Goal: Task Accomplishment & Management: Manage account settings

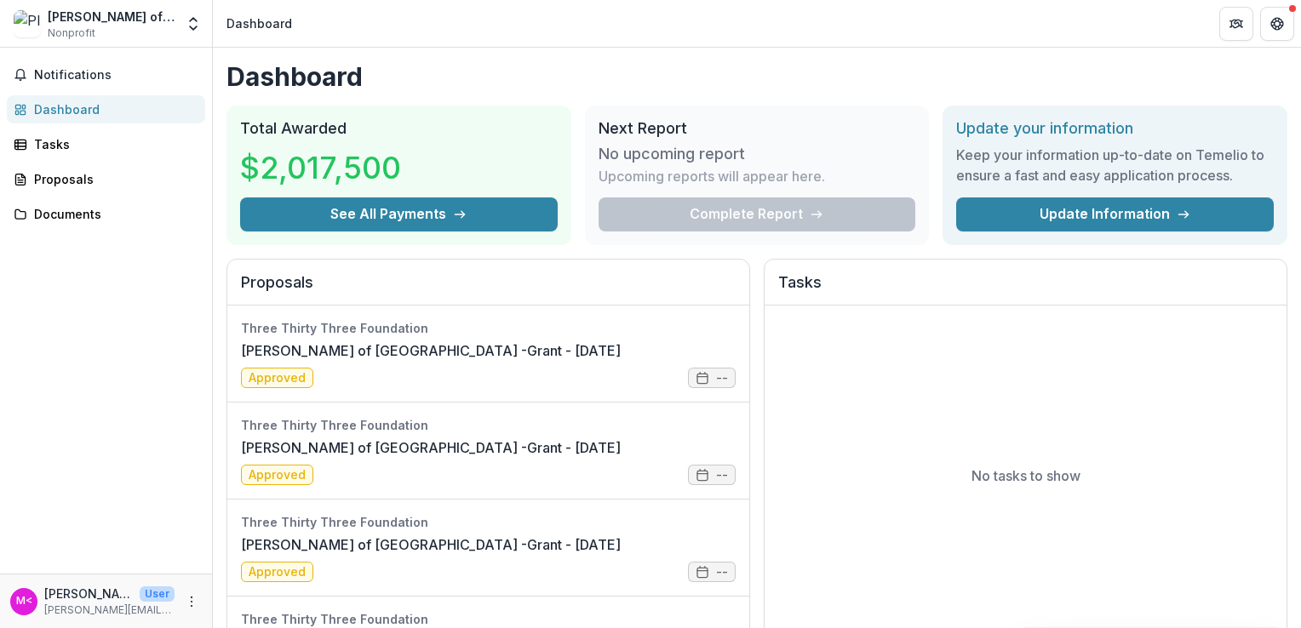
scroll to position [2179, 0]
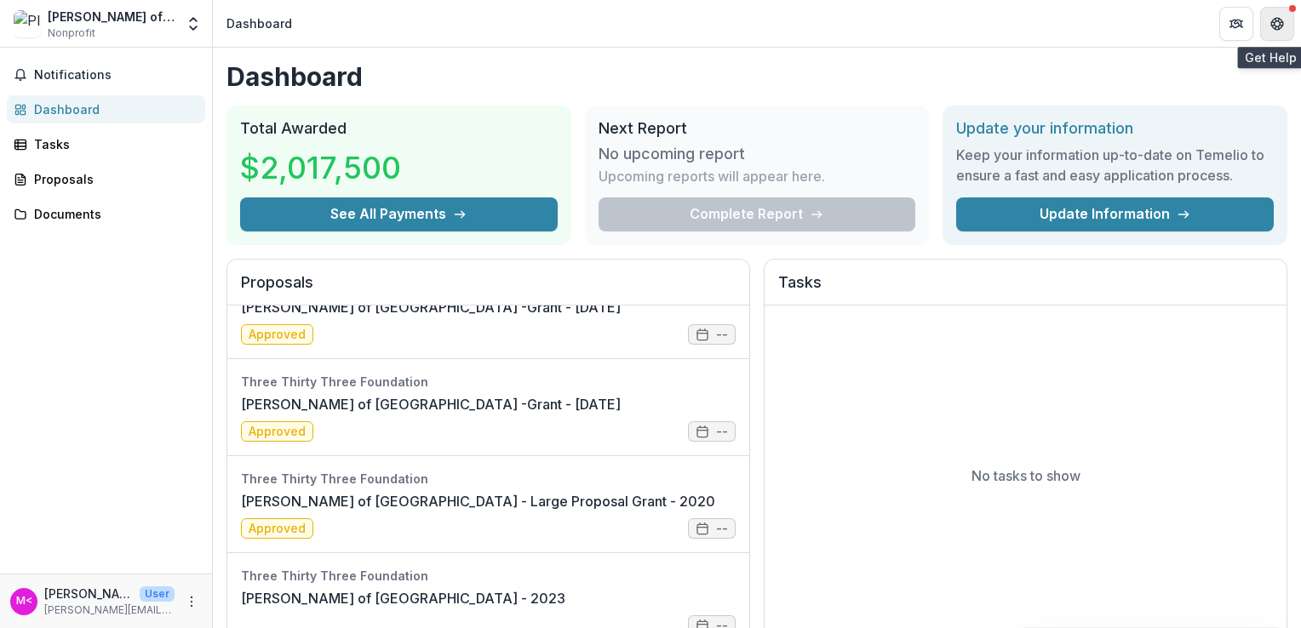
click at [1275, 21] on icon "Get Help" at bounding box center [1276, 21] width 2 height 2
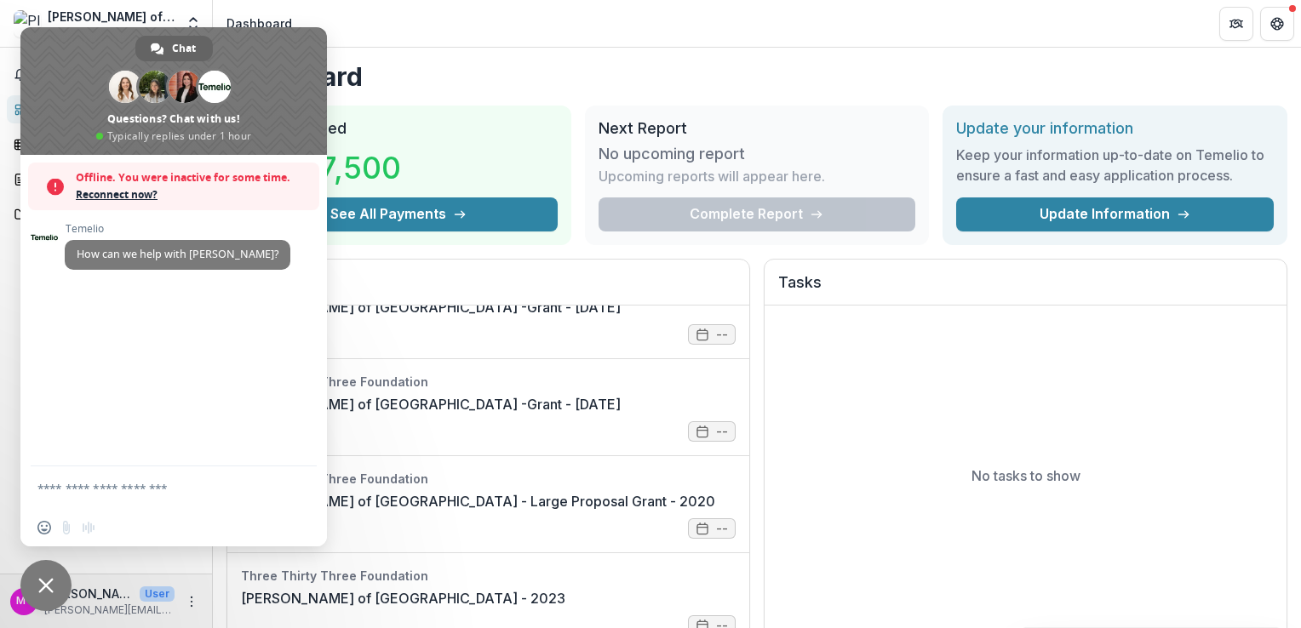
click at [44, 583] on span "Close chat" at bounding box center [45, 585] width 15 height 15
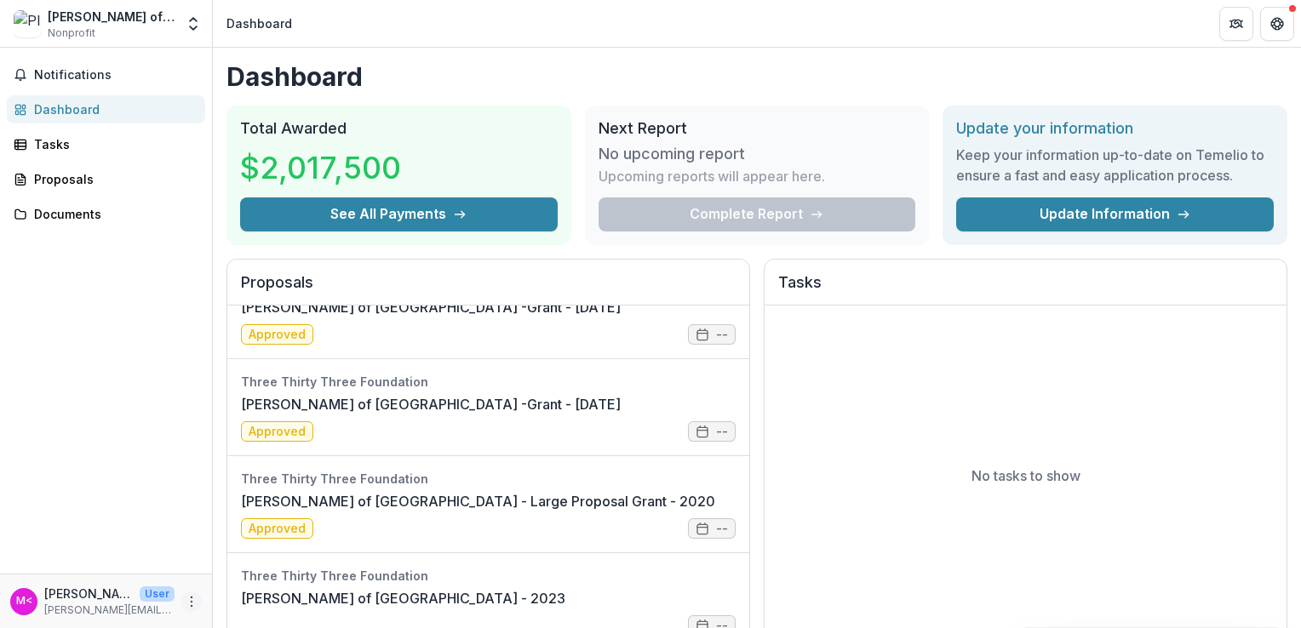
click at [191, 602] on icon "More" at bounding box center [192, 602] width 14 height 14
click at [261, 586] on button "Logout" at bounding box center [304, 594] width 182 height 28
